Goal: Information Seeking & Learning: Learn about a topic

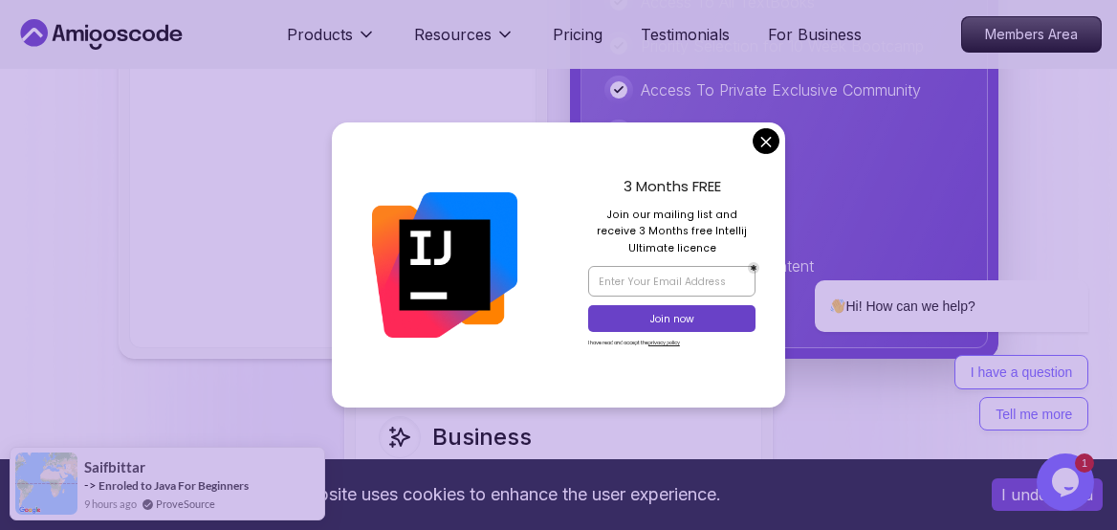
scroll to position [4897, 0]
drag, startPoint x: 1511, startPoint y: 246, endPoint x: 758, endPoint y: 139, distance: 761.3
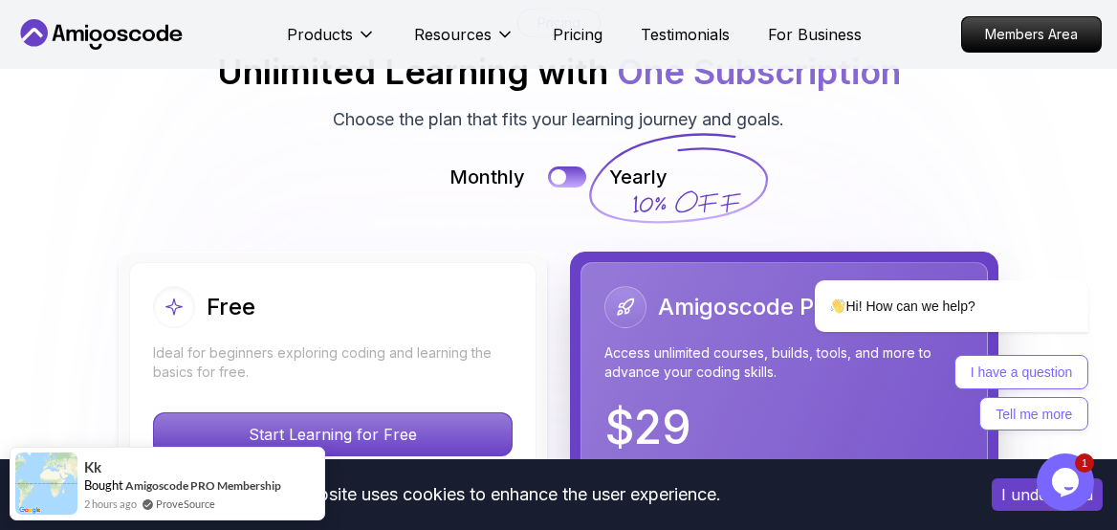
scroll to position [4061, 0]
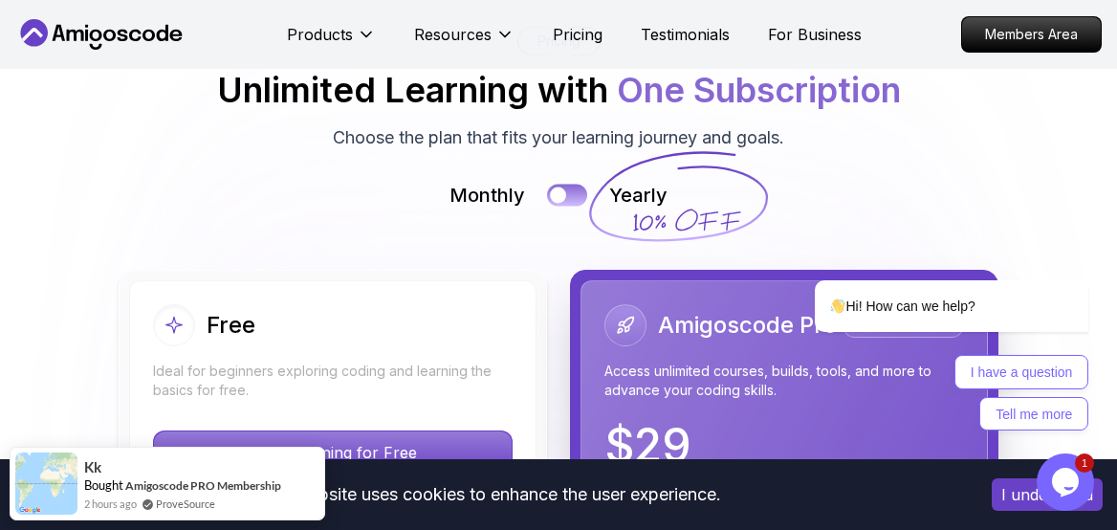
click at [563, 203] on div at bounding box center [558, 195] width 16 height 16
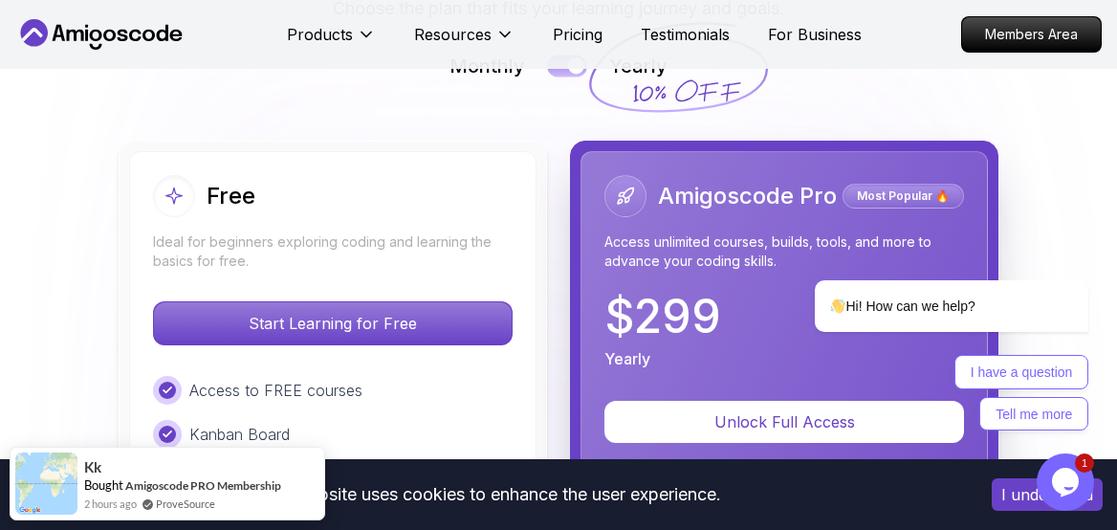
click at [571, 74] on div at bounding box center [576, 65] width 16 height 16
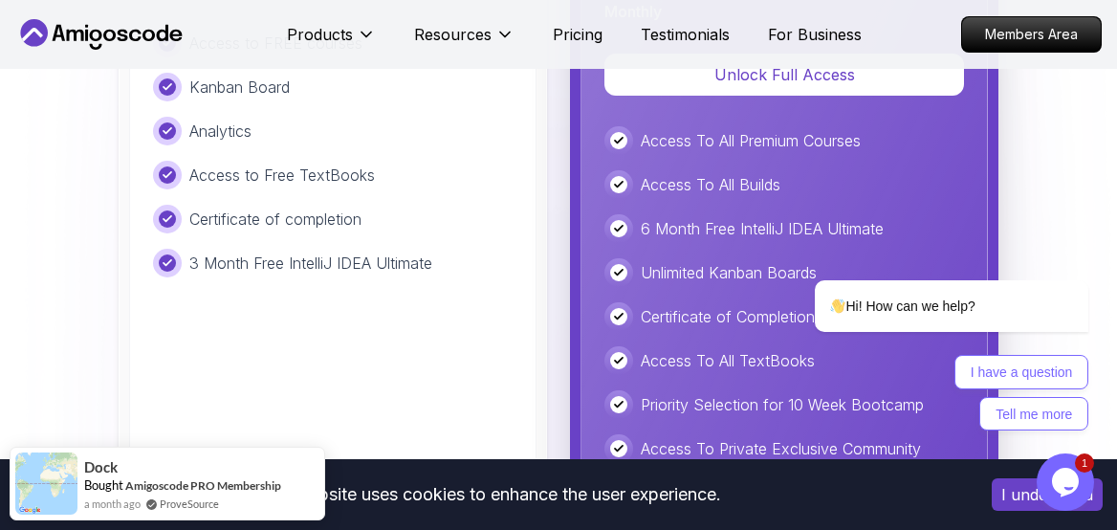
scroll to position [4539, 0]
click at [397, 274] on p "3 Month Free IntelliJ IDEA Ultimate" at bounding box center [310, 262] width 243 height 23
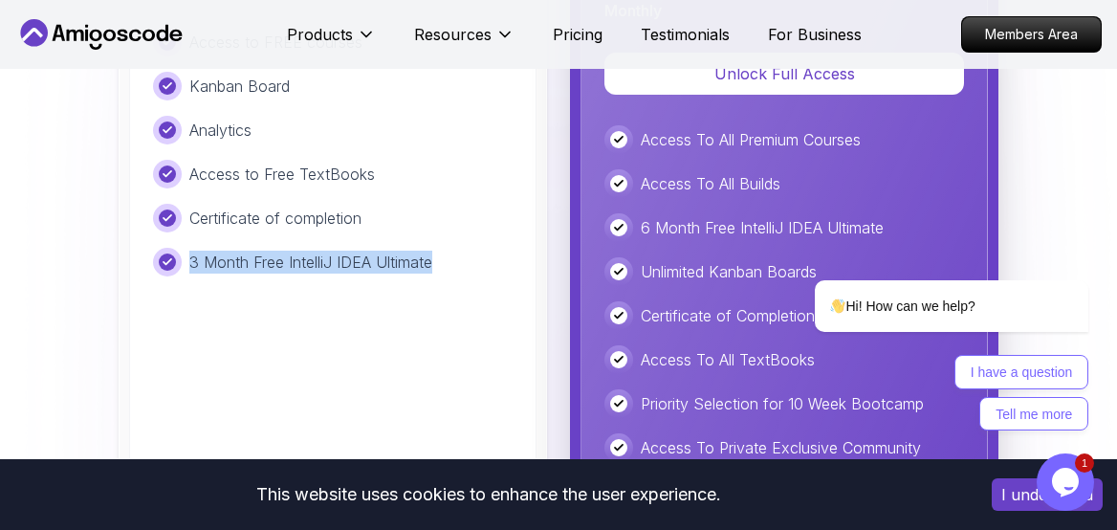
drag, startPoint x: 397, startPoint y: 294, endPoint x: 181, endPoint y: 297, distance: 216.2
click at [181, 276] on div "3 Month Free IntelliJ IDEA Ultimate" at bounding box center [333, 262] width 360 height 29
click at [494, 276] on div "3 Month Free IntelliJ IDEA Ultimate" at bounding box center [333, 262] width 360 height 29
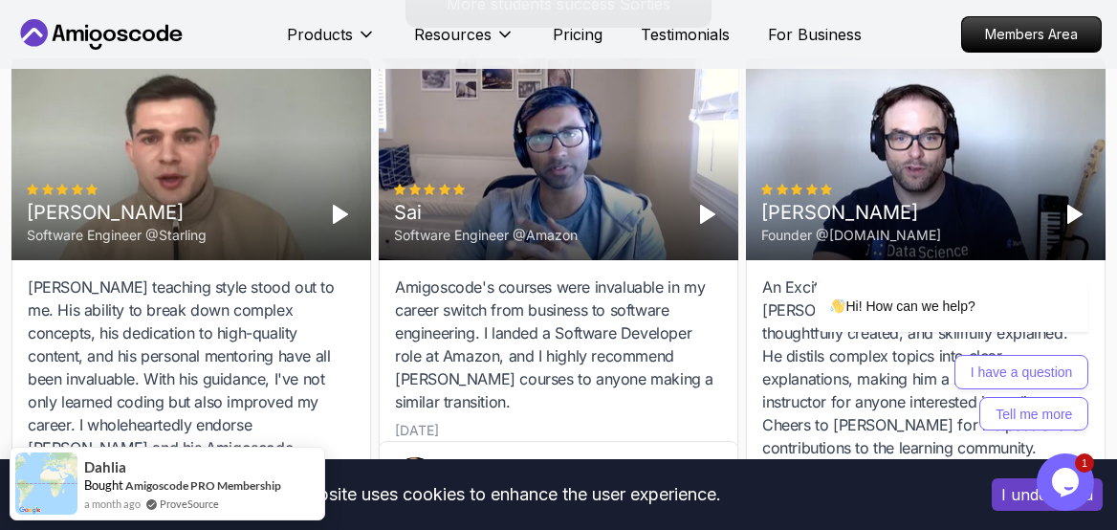
scroll to position [6201, 0]
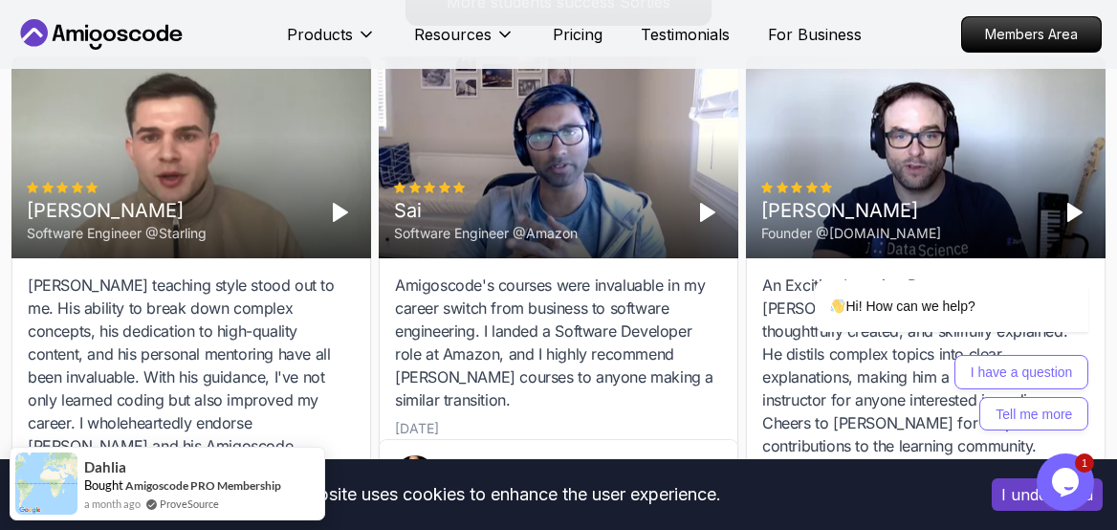
click at [706, 221] on polygon "Play" at bounding box center [707, 212] width 13 height 17
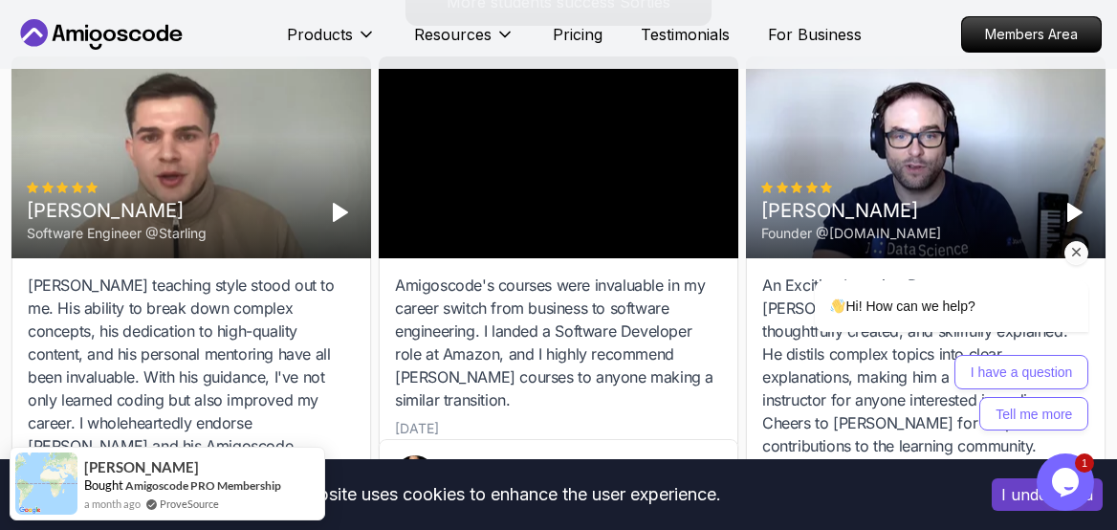
scroll to position [6208, 0]
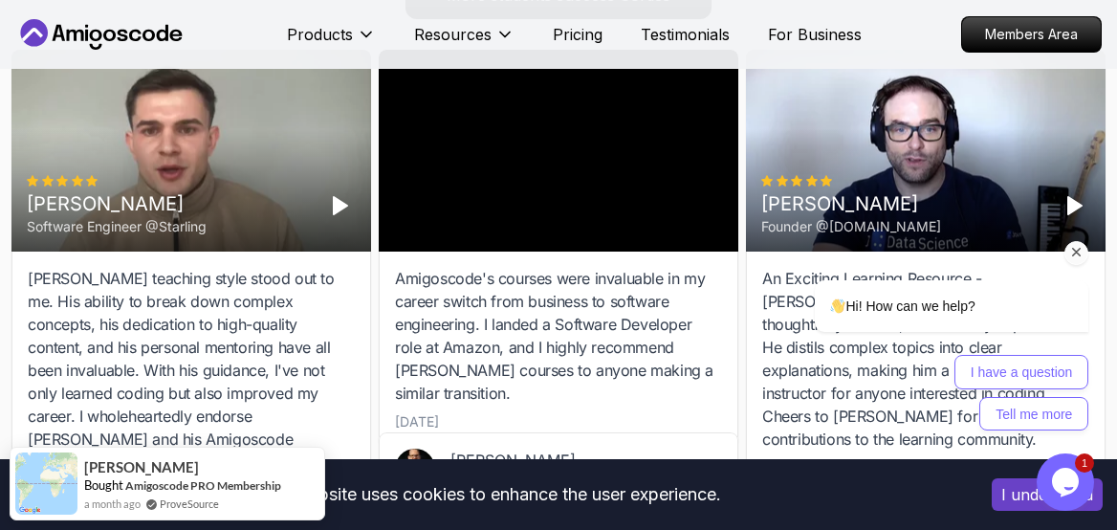
click at [1077, 255] on icon "Chat attention grabber" at bounding box center [1076, 252] width 17 height 17
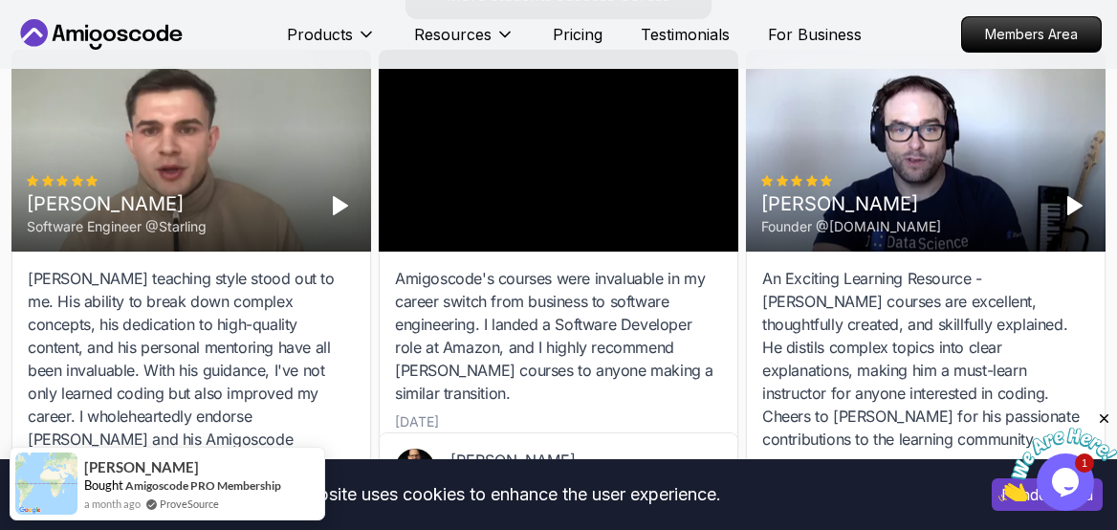
click at [1103, 416] on icon "Close" at bounding box center [1104, 418] width 17 height 17
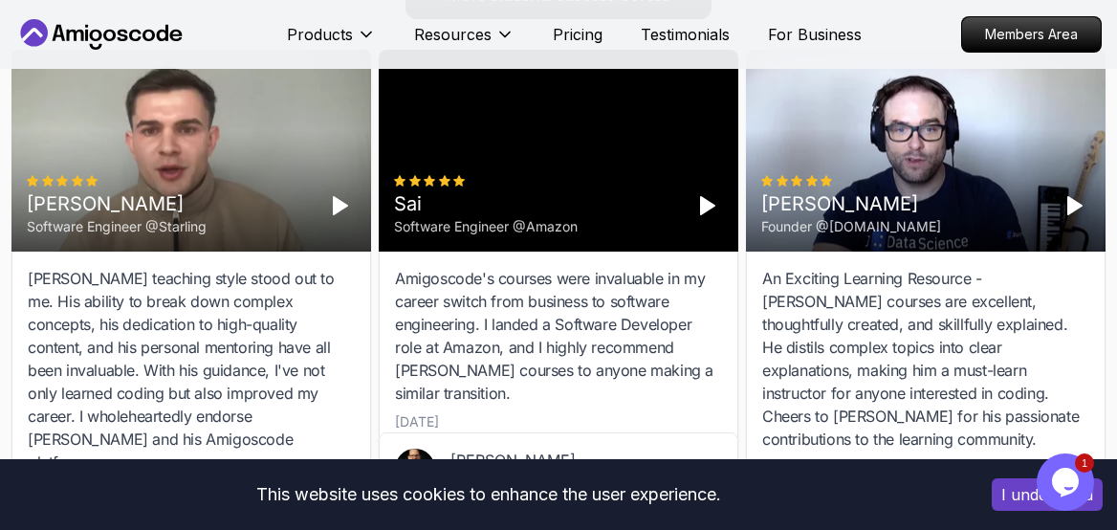
click at [331, 217] on icon "Play" at bounding box center [340, 205] width 23 height 23
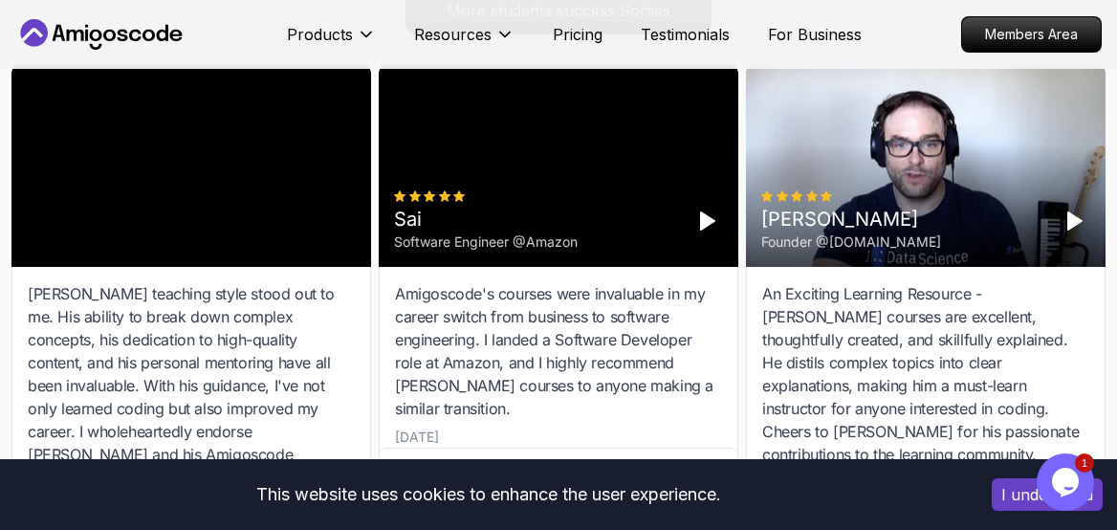
scroll to position [6193, 0]
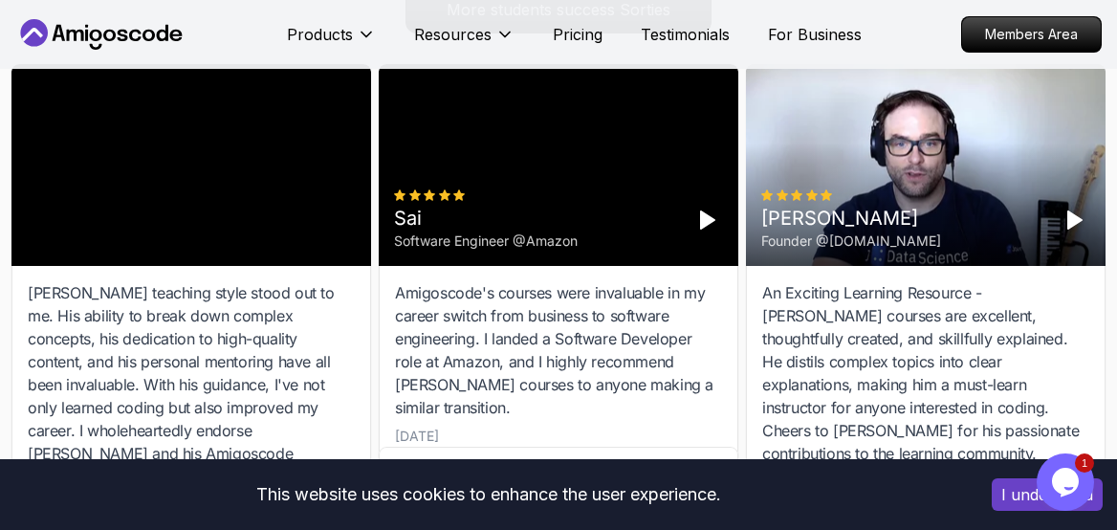
click at [1082, 495] on button "Opens Chat This icon Opens the chat window." at bounding box center [1065, 481] width 57 height 57
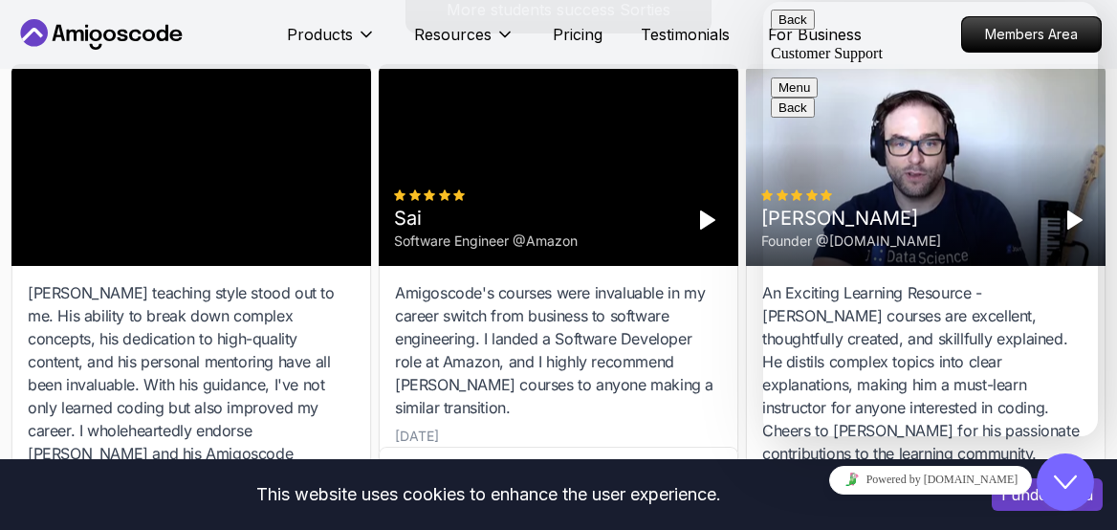
click at [1073, 487] on icon "Close Chat This icon closes the chat window." at bounding box center [1065, 482] width 23 height 23
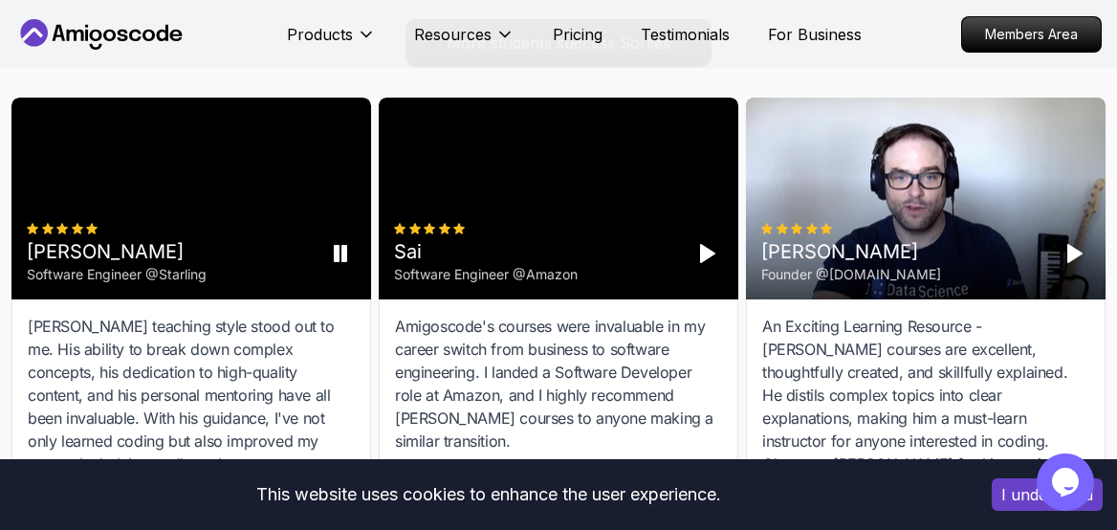
scroll to position [6148, 0]
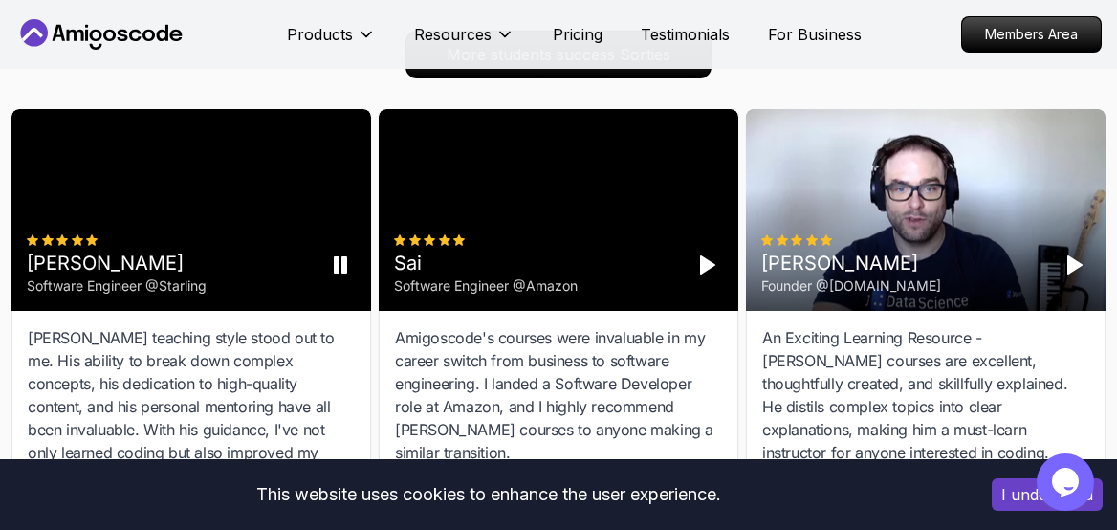
click at [331, 274] on div "Cristian Software Engineer @[PERSON_NAME]" at bounding box center [191, 264] width 329 height 61
click at [338, 276] on icon "Play" at bounding box center [340, 264] width 23 height 23
click at [338, 276] on icon "Pause" at bounding box center [340, 264] width 23 height 23
